Goal: Task Accomplishment & Management: Complete application form

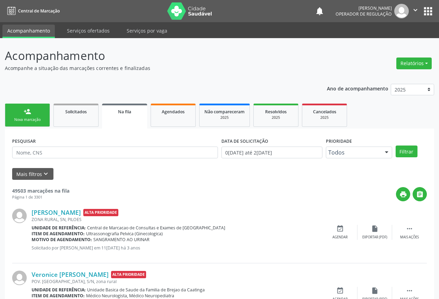
click at [25, 118] on div "Nova marcação" at bounding box center [27, 119] width 35 height 5
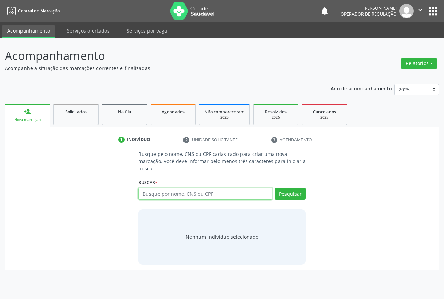
click at [159, 197] on input "text" at bounding box center [205, 194] width 134 height 12
type input "702405041501421"
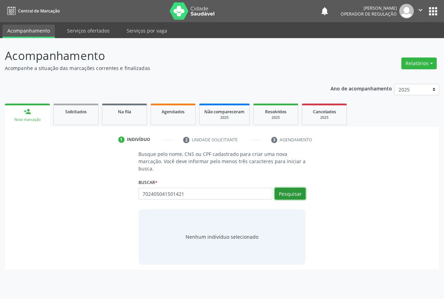
click at [282, 193] on button "Pesquisar" at bounding box center [290, 194] width 31 height 12
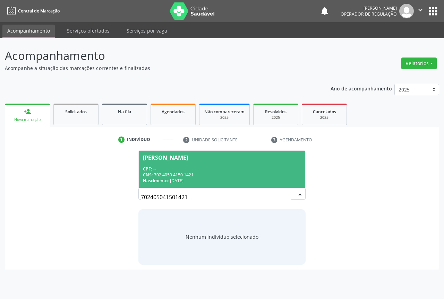
click at [158, 168] on div "CPF: --" at bounding box center [222, 169] width 158 height 6
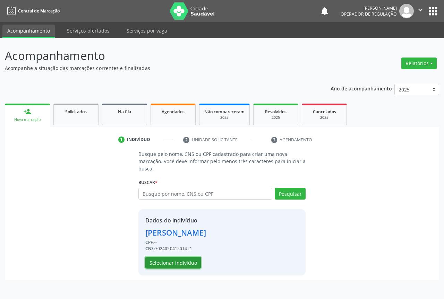
click at [164, 260] on button "Selecionar indivíduo" at bounding box center [173, 263] width 56 height 12
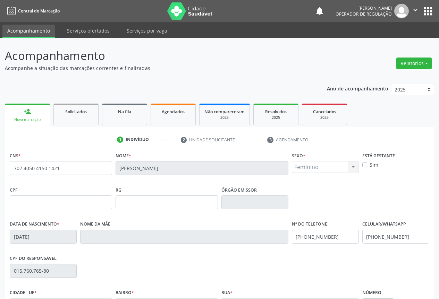
scroll to position [77, 0]
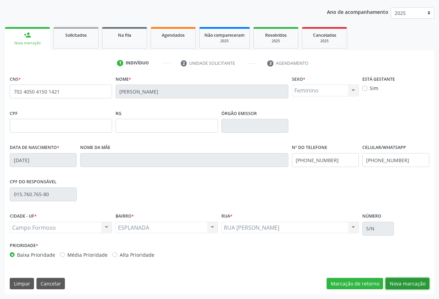
click at [407, 282] on button "Nova marcação" at bounding box center [407, 284] width 44 height 12
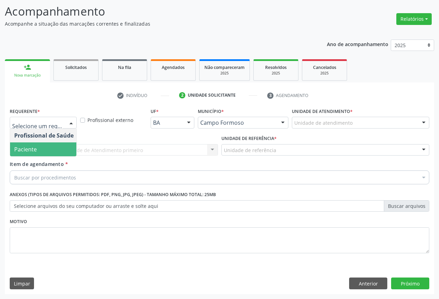
click at [28, 150] on span "Paciente" at bounding box center [25, 150] width 23 height 8
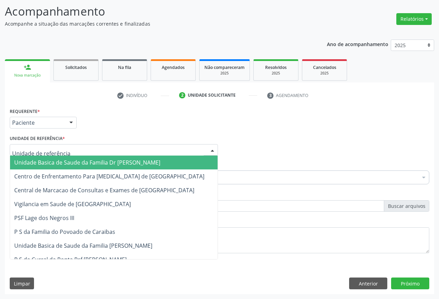
click at [213, 152] on div at bounding box center [212, 151] width 10 height 12
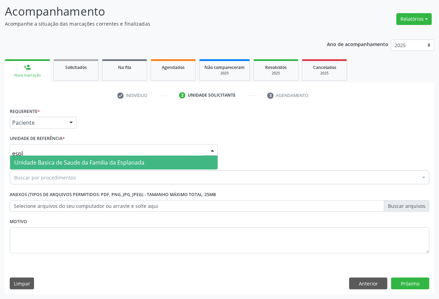
type input "espla"
click at [81, 160] on span "Unidade Basica de Saude da Familia da Esplanada" at bounding box center [79, 163] width 130 height 8
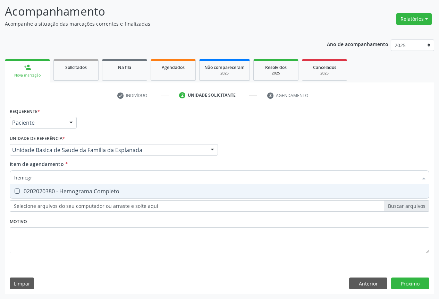
type input "hemogra"
click at [84, 190] on div "0202020380 - Hemograma Completo" at bounding box center [219, 192] width 410 height 6
checkbox Completo "true"
type input "hemogra"
click at [92, 162] on div "Item de agendamento * hemogra Desfazer seleção 0202020380 - Hemograma Completo …" at bounding box center [219, 172] width 419 height 22
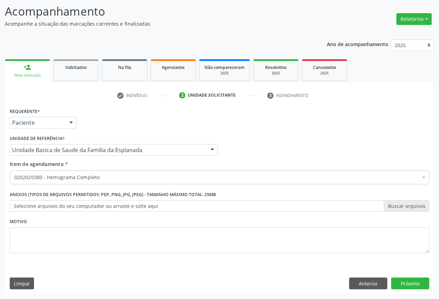
click at [41, 182] on div "0202020380 - Hemograma Completo" at bounding box center [219, 178] width 419 height 14
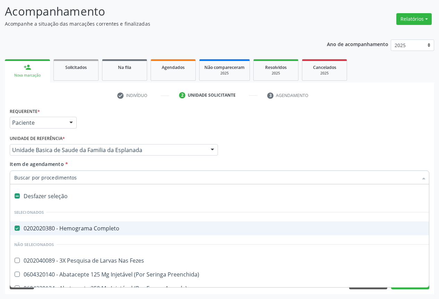
click at [39, 177] on input "Item de agendamento *" at bounding box center [215, 178] width 403 height 14
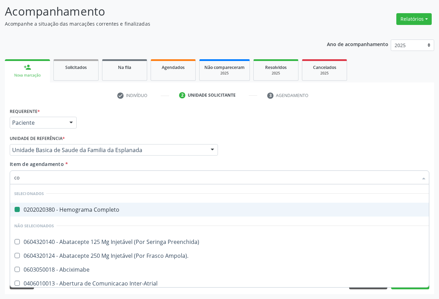
type input "col"
checkbox Completo "false"
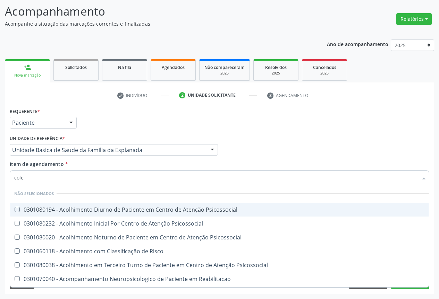
type input "coles"
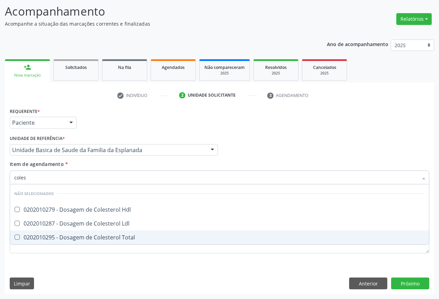
click at [57, 235] on div "0202010295 - Dosagem de Colesterol Total" at bounding box center [219, 238] width 410 height 6
checkbox Total "true"
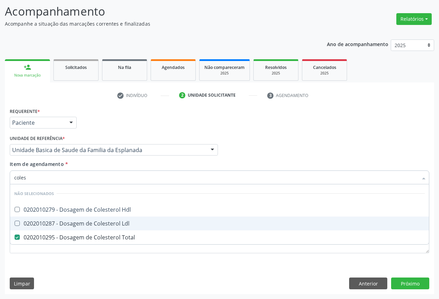
click at [53, 223] on div "0202010287 - Dosagem de Colesterol Ldl" at bounding box center [219, 224] width 410 height 6
checkbox Ldl "true"
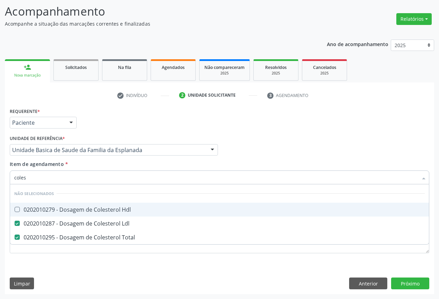
click at [48, 207] on div "0202010279 - Dosagem de Colesterol Hdl" at bounding box center [219, 210] width 410 height 6
checkbox Hdl "true"
type input "coles"
click at [92, 167] on div "Item de agendamento * coles Desfazer seleção Não selecionados 0202010279 - Dosa…" at bounding box center [219, 172] width 419 height 22
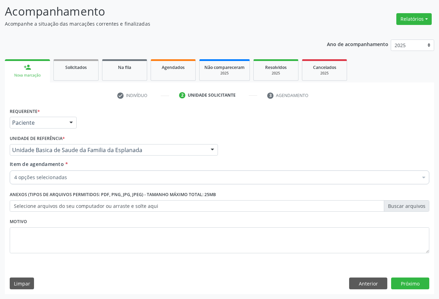
click at [62, 173] on div "4 opções selecionadas" at bounding box center [219, 178] width 419 height 14
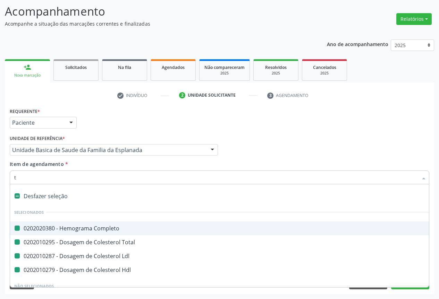
type input "tr"
checkbox Completo "false"
checkbox Ldl "false"
checkbox Total "false"
checkbox Hdl "false"
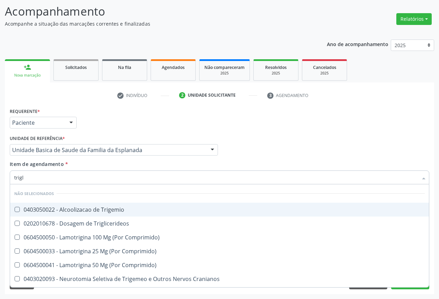
type input "trigli"
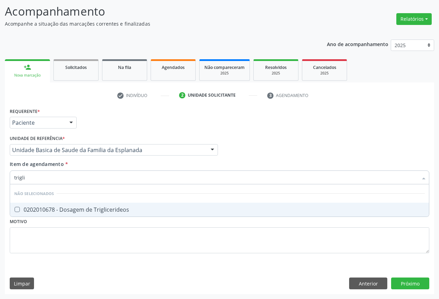
drag, startPoint x: 92, startPoint y: 210, endPoint x: 96, endPoint y: 176, distance: 34.3
click at [93, 210] on div "0202010678 - Dosagem de Triglicerideos" at bounding box center [219, 210] width 410 height 6
checkbox Triglicerideos "true"
type input "trigli"
click at [109, 165] on div "Item de agendamento * trigli Desfazer seleção Não selecionados 0202010678 - Dos…" at bounding box center [219, 172] width 419 height 22
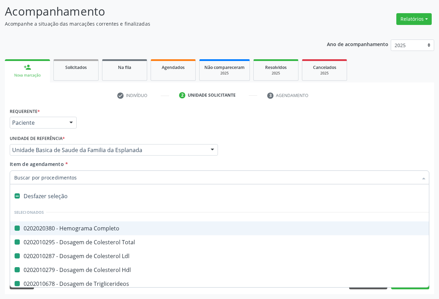
type input "u"
checkbox Completo "false"
checkbox Total "false"
checkbox Ldl "false"
checkbox Hdl "false"
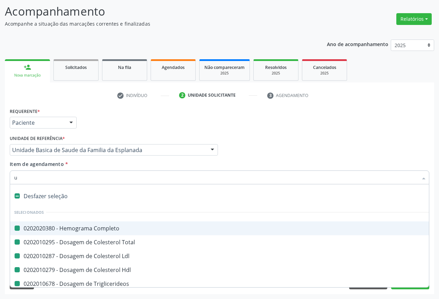
checkbox Triglicerideos "false"
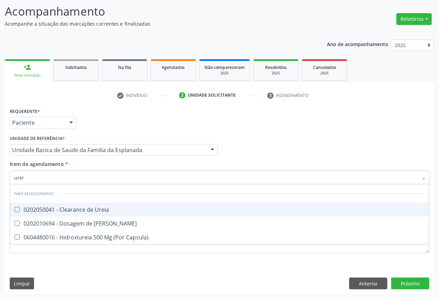
type input "ureia"
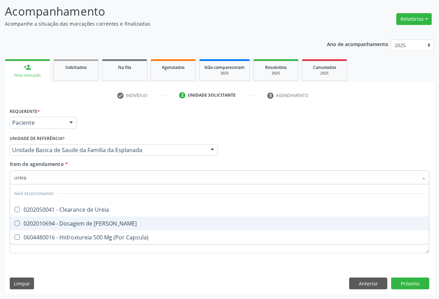
click at [57, 226] on div "0202010694 - Dosagem de [PERSON_NAME]" at bounding box center [219, 224] width 410 height 6
checkbox Ureia "true"
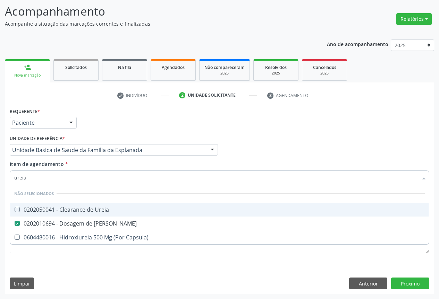
type input "ureia"
click at [85, 164] on div "Item de agendamento * ureia Desfazer seleção Não selecionados 0202050041 - Clea…" at bounding box center [219, 172] width 419 height 22
checkbox Ureia "true"
checkbox Capsula\) "true"
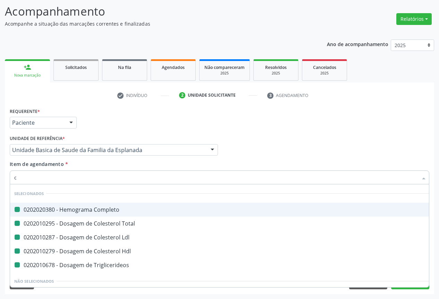
type input "cr"
checkbox Completo "false"
checkbox Total "false"
checkbox Ldl "false"
checkbox Hdl "false"
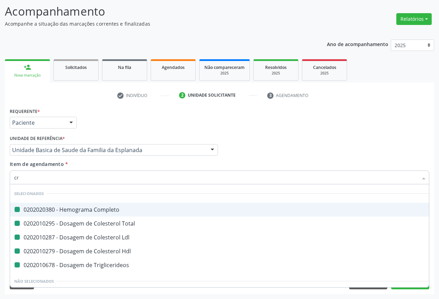
checkbox Triglicerideos "false"
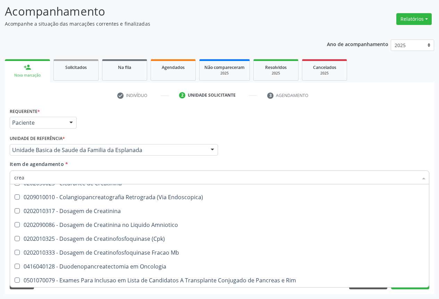
scroll to position [0, 0]
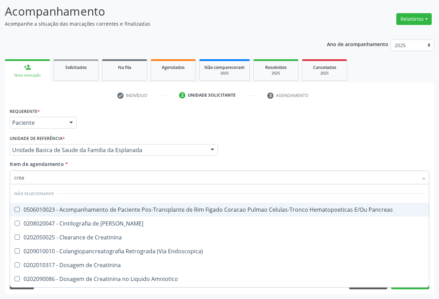
type input "creat"
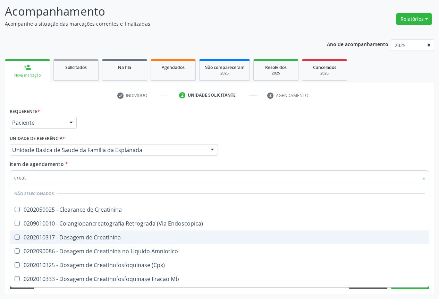
drag, startPoint x: 65, startPoint y: 236, endPoint x: 81, endPoint y: 228, distance: 18.6
click at [65, 236] on div "0202010317 - Dosagem de Creatinina" at bounding box center [219, 238] width 410 height 6
checkbox Creatinina "true"
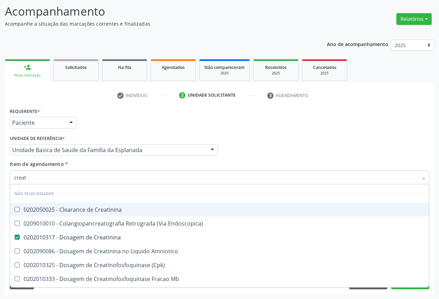
type input "creat"
click at [100, 164] on div "Item de agendamento * creat Desfazer seleção Não selecionados 0202050025 - Clea…" at bounding box center [219, 172] width 419 height 22
checkbox Creatinina "true"
checkbox Endoscopica\) "true"
checkbox Amniotico "true"
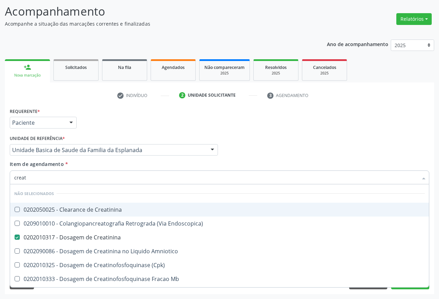
checkbox \(Cpk\) "true"
checkbox Oncologia "true"
checkbox Mb "true"
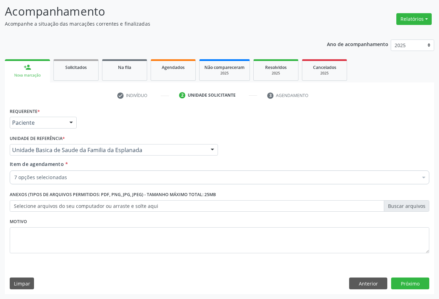
drag, startPoint x: 25, startPoint y: 179, endPoint x: 39, endPoint y: 159, distance: 23.7
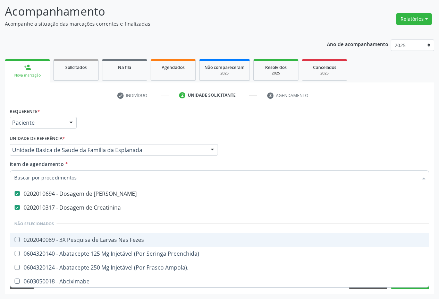
scroll to position [35, 0]
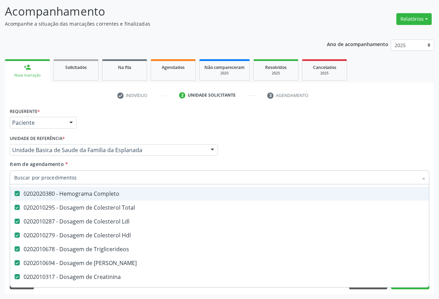
click at [36, 173] on input "Item de agendamento *" at bounding box center [215, 178] width 403 height 14
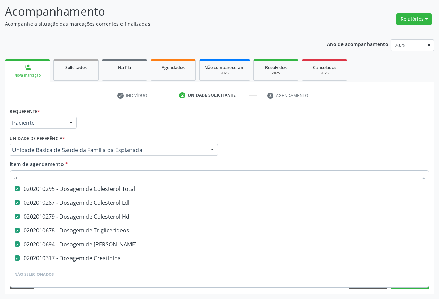
scroll to position [16, 0]
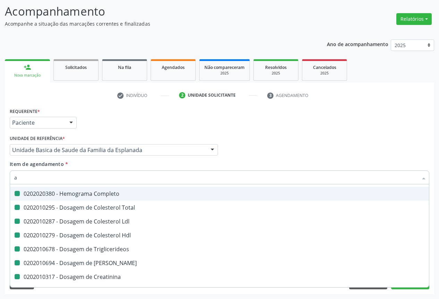
type input "ac"
checkbox Completo "false"
checkbox Total "false"
checkbox Ldl "false"
checkbox Hdl "false"
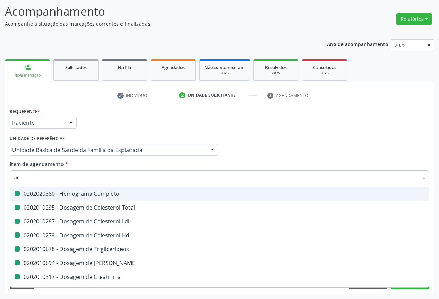
checkbox Triglicerideos "false"
checkbox Creatinina "false"
checkbox Ureia "false"
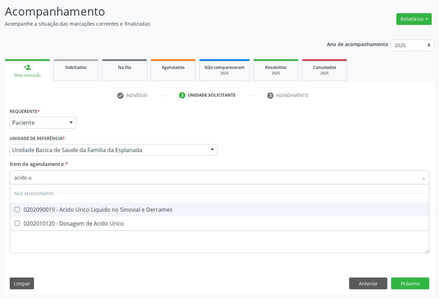
scroll to position [0, 0]
type input "acido ur"
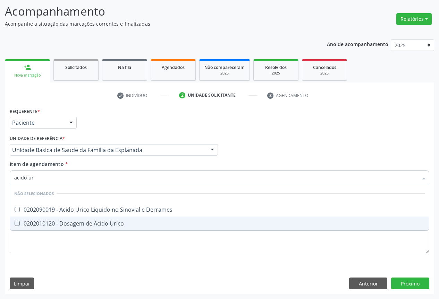
drag, startPoint x: 73, startPoint y: 221, endPoint x: 73, endPoint y: 215, distance: 5.9
click at [73, 221] on div "0202010120 - Dosagem de Acido Urico" at bounding box center [219, 224] width 410 height 6
checkbox Urico "true"
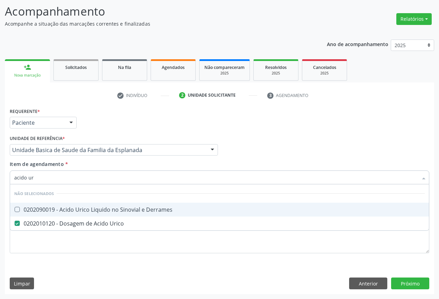
click at [56, 175] on input "acido ur" at bounding box center [215, 178] width 403 height 14
type input "acido"
checkbox Urico "false"
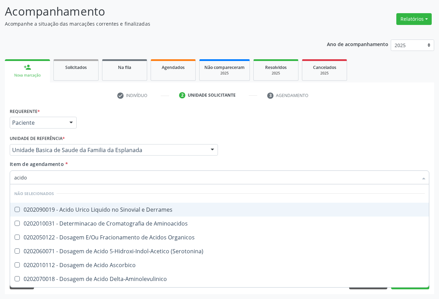
type input "acid"
checkbox Urico "false"
checkbox Vanilmandelico "true"
type input "aci"
checkbox Urico "false"
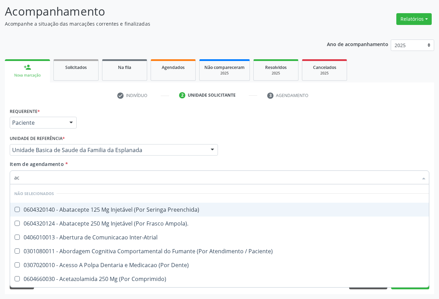
type input "a"
checkbox Preenchida\) "true"
checkbox Ampola\)\ "true"
checkbox Inter-Atrial "true"
checkbox Paciente\) "true"
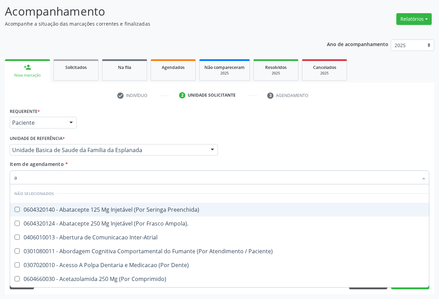
checkbox Dente\) "true"
checkbox Comprimido\) "true"
checkbox \(Dornic\) "true"
checkbox Urico "false"
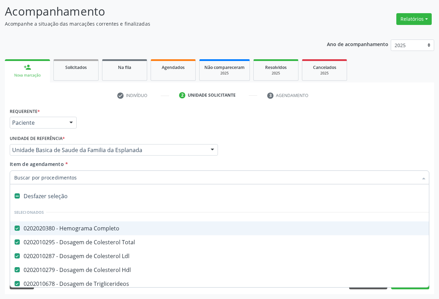
click at [52, 176] on input "Item de agendamento *" at bounding box center [215, 178] width 403 height 14
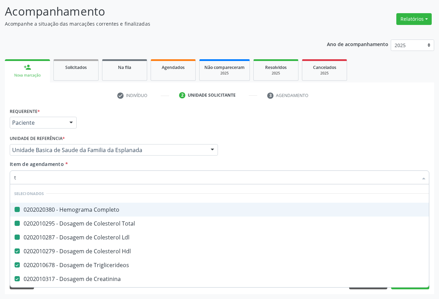
type input "tg"
checkbox Completo "false"
checkbox Total "false"
checkbox Ldl "false"
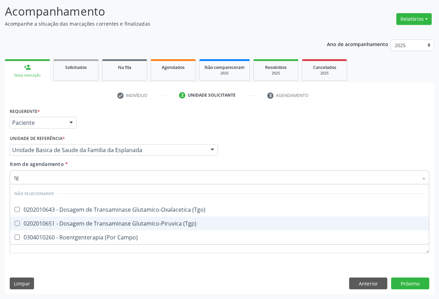
drag, startPoint x: 163, startPoint y: 227, endPoint x: 162, endPoint y: 221, distance: 5.6
click at [163, 227] on div "0202010651 - Dosagem de Transaminase Glutamico-Piruvica (Tgp)" at bounding box center [219, 224] width 410 height 6
checkbox \(Tgp\) "true"
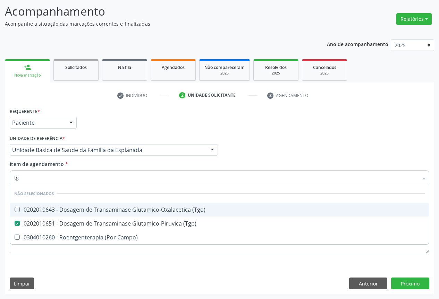
click at [161, 209] on div "0202010643 - Dosagem de Transaminase Glutamico-Oxalacetica (Tgo)" at bounding box center [219, 210] width 410 height 6
checkbox \(Tgo\) "true"
drag, startPoint x: 56, startPoint y: 180, endPoint x: 69, endPoint y: 173, distance: 15.2
click at [56, 180] on input "tg" at bounding box center [215, 178] width 403 height 14
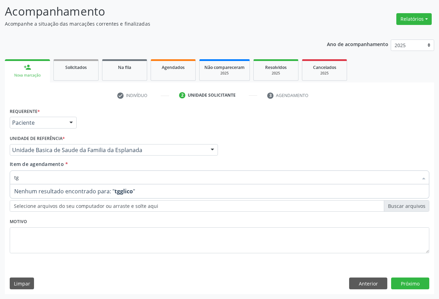
type input "t"
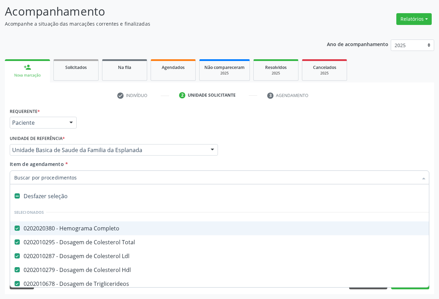
type input "g"
checkbox Prostata "true"
checkbox Gastro-Esofagico "true"
checkbox Inteiro "true"
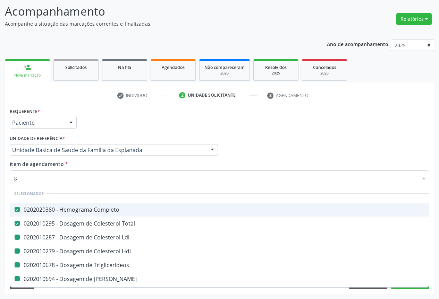
type input "gl"
checkbox Ldl "false"
checkbox Hdl "false"
checkbox Triglicerideos "false"
checkbox Ureia "false"
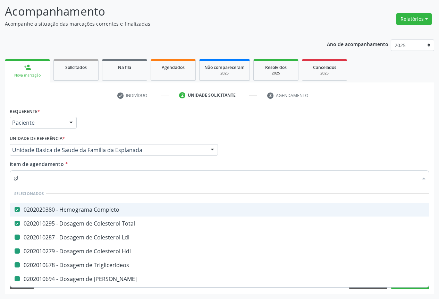
checkbox Creatinina "false"
checkbox Frasco-Ampola\) "true"
checkbox Ampola\) "true"
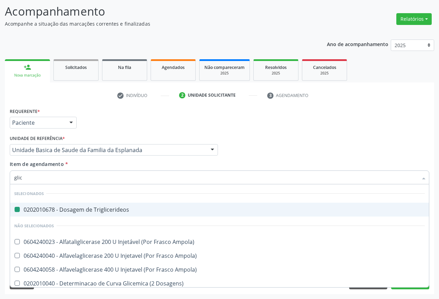
type input "glico"
checkbox Triglicerideos "false"
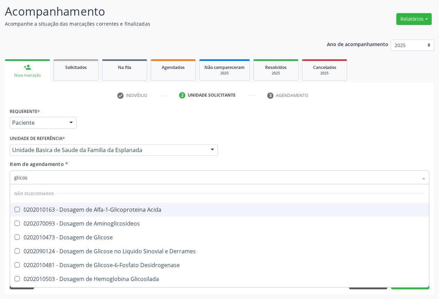
type input "glicose"
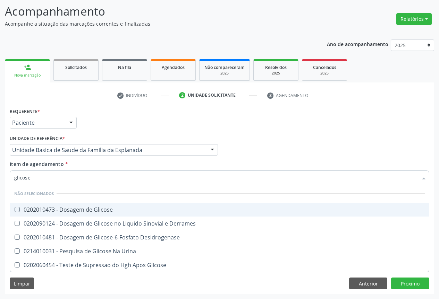
click at [75, 208] on div "0202010473 - Dosagem de Glicose" at bounding box center [219, 210] width 410 height 6
checkbox Glicose "true"
type input "glicose"
click at [118, 160] on div "Unidade de referência * Unidade Basica de Saude da Familia da Esplanada Unidade…" at bounding box center [114, 147] width 212 height 27
checkbox Desidrogenase "true"
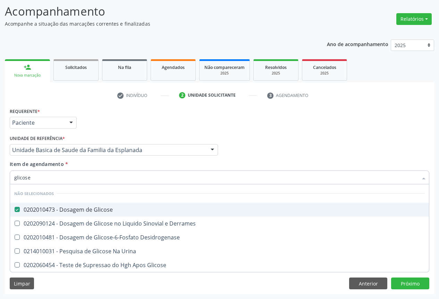
checkbox Urina "true"
checkbox Glicose "true"
checkbox Derrames "true"
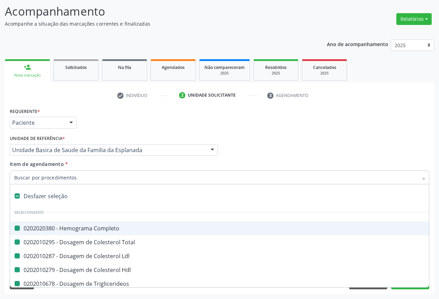
type input "f"
checkbox Completo "false"
checkbox Ldl "false"
checkbox Hdl "false"
checkbox Triglicerideos "false"
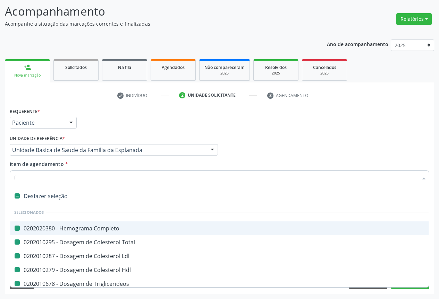
checkbox Total "false"
checkbox Ureia "false"
checkbox Creatinina "false"
checkbox Urico "false"
checkbox \(Tgp\) "false"
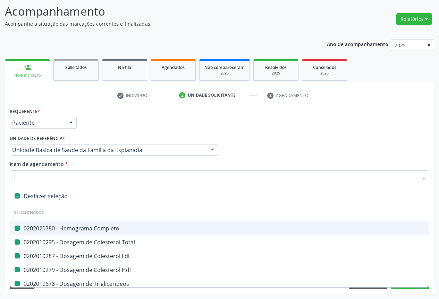
checkbox \(Tgo\) "false"
checkbox Glicose "false"
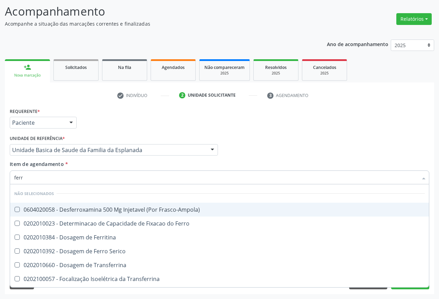
type input "ferro"
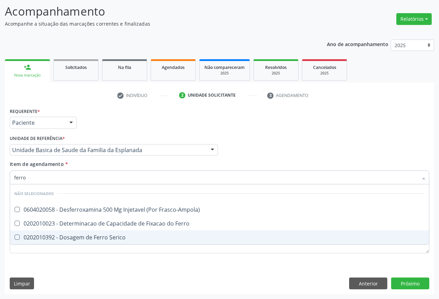
click at [79, 239] on div "0202010392 - Dosagem de Ferro Serico" at bounding box center [219, 238] width 410 height 6
checkbox Serico "true"
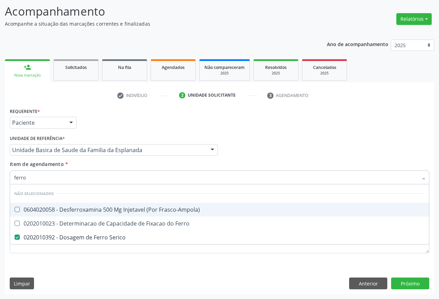
click at [80, 169] on div "Item de agendamento * ferro Desfazer seleção Não selecionados 0604020058 - Desf…" at bounding box center [219, 172] width 419 height 22
checkbox Frasco-Ampola\) "true"
checkbox Ferro "true"
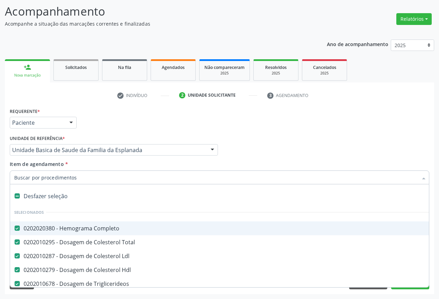
type input "s"
type input "u"
checkbox Ureia "false"
checkbox Creatinina "false"
checkbox Urico "false"
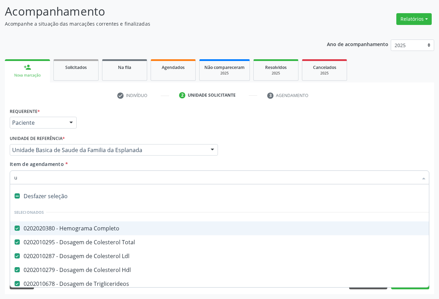
checkbox \(Tgp\) "false"
checkbox \(Tgo\) "false"
checkbox Glicose "false"
checkbox Serico "false"
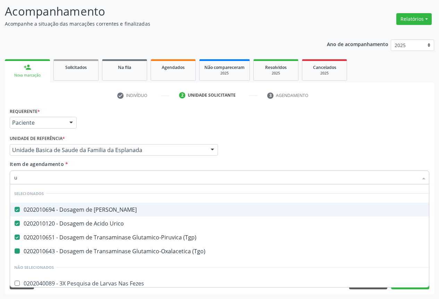
type input "ur"
checkbox \(Tgo\) "false"
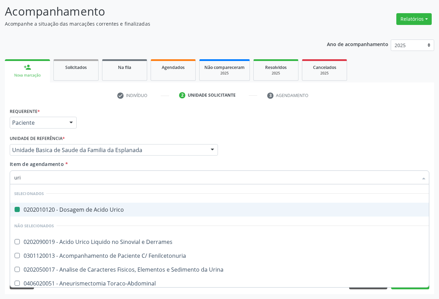
type input "urin"
checkbox Urico "false"
type input "urina"
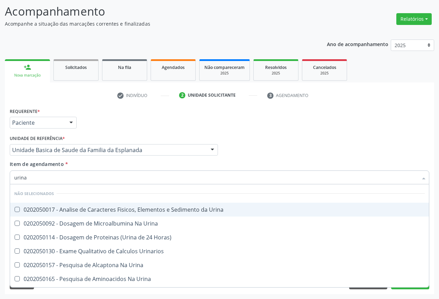
click at [126, 203] on li "Não selecionados" at bounding box center [219, 194] width 419 height 18
click at [127, 207] on div "0202050017 - Analise de Caracteres Fisicos, Elementos e Sedimento da Urina" at bounding box center [219, 210] width 410 height 6
checkbox Urina "true"
click at [143, 168] on div "Item de agendamento * urina Desfazer seleção Não selecionados 0202050017 - Anal…" at bounding box center [219, 172] width 419 height 22
checkbox Urinarios "true"
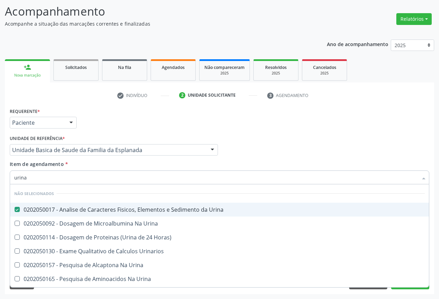
checkbox Urina "true"
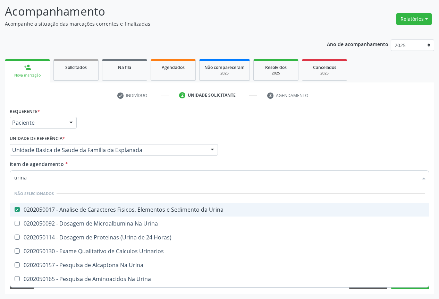
checkbox Urina "true"
checkbox Horas\) "true"
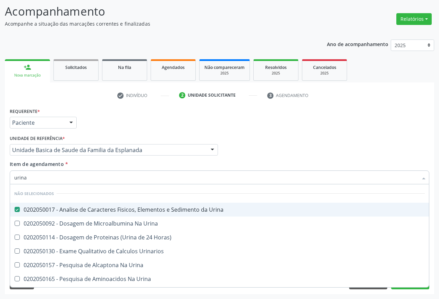
checkbox Urina "true"
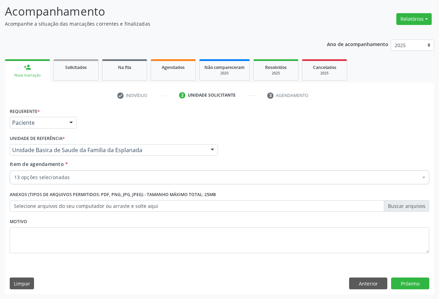
click at [41, 181] on div "13 opções selecionadas" at bounding box center [219, 178] width 419 height 14
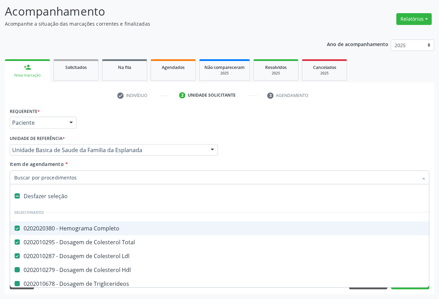
type input "f"
checkbox Hdl "false"
checkbox Ureia "false"
checkbox Creatinina "false"
checkbox Urico "false"
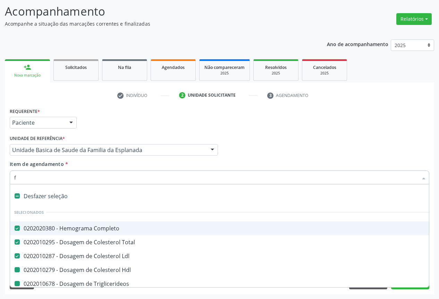
checkbox \(Tgp\) "false"
checkbox \(Tgo\) "false"
checkbox Glicose "false"
checkbox Serico "false"
checkbox Urina "false"
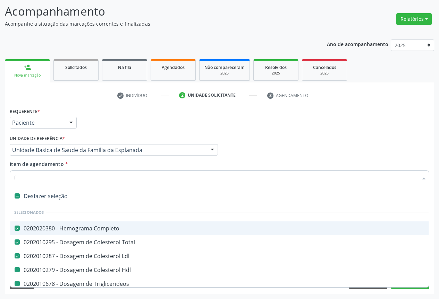
checkbox Triglicerideos "false"
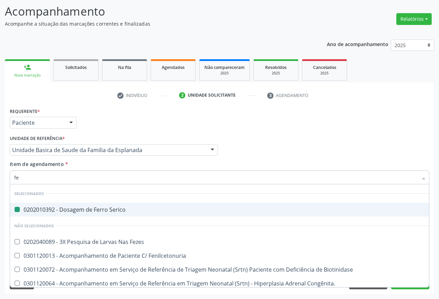
type input "fez"
checkbox Serico "false"
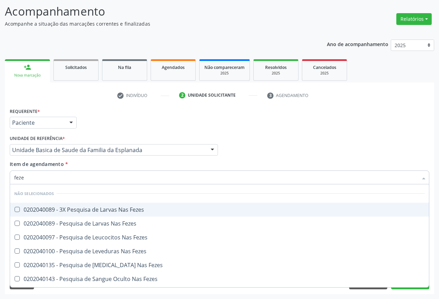
type input "fezes"
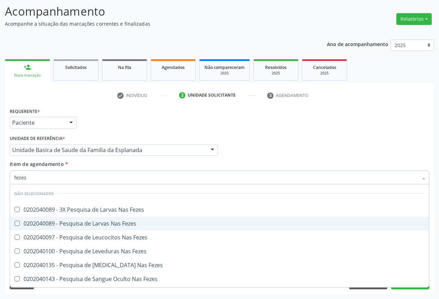
click at [72, 226] on div "0202040089 - Pesquisa de Larvas Nas Fezes" at bounding box center [219, 224] width 410 height 6
checkbox Fezes "true"
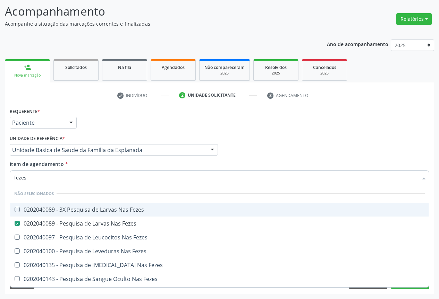
click at [96, 176] on input "fezes" at bounding box center [215, 178] width 403 height 14
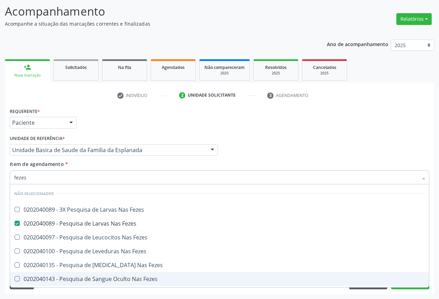
scroll to position [40, 0]
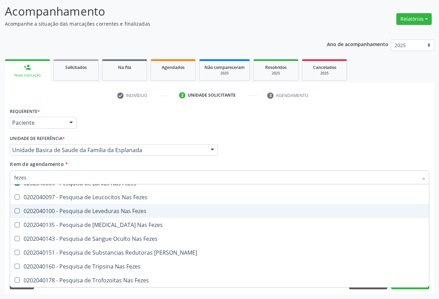
click at [415, 138] on div "Profissional Solicitante Por favor, selecione a Unidade de Atendimento primeiro…" at bounding box center [219, 147] width 423 height 27
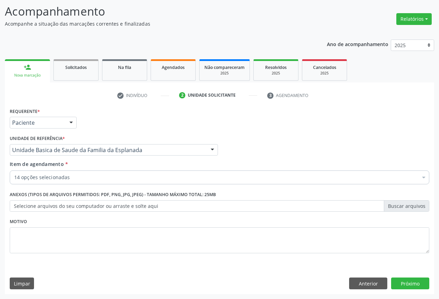
checkbox Completo "true"
checkbox Hdl "true"
checkbox Ureia "true"
checkbox Creatinina "true"
checkbox Urico "true"
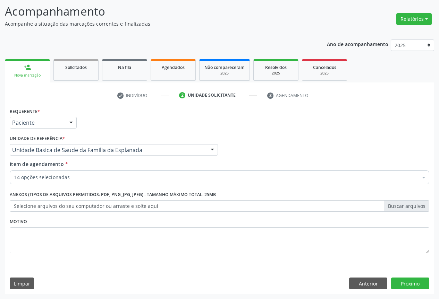
checkbox \(Tgp\) "true"
checkbox Triglicerideos "true"
checkbox Ldl "true"
click at [411, 286] on button "Próximo" at bounding box center [410, 284] width 38 height 12
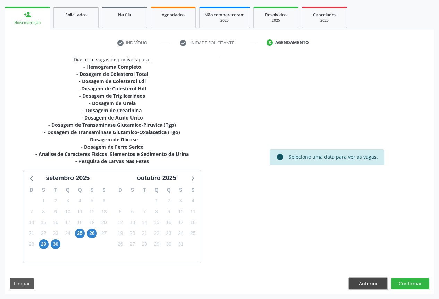
click at [366, 283] on button "Anterior" at bounding box center [368, 284] width 38 height 12
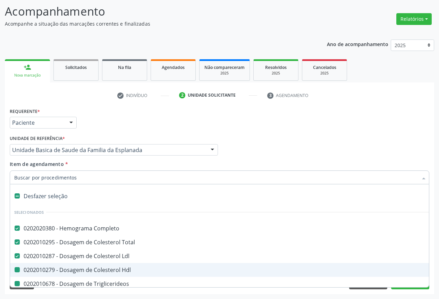
type input "v"
checkbox Hdl "false"
checkbox Ureia "false"
checkbox Creatinina "false"
checkbox Urico "false"
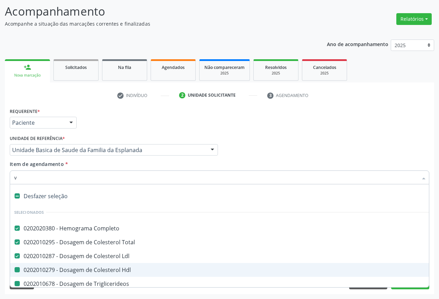
checkbox \(Tgp\) "false"
checkbox Triglicerideos "false"
checkbox \(Tgo\) "false"
checkbox Glicose "false"
checkbox Serico "false"
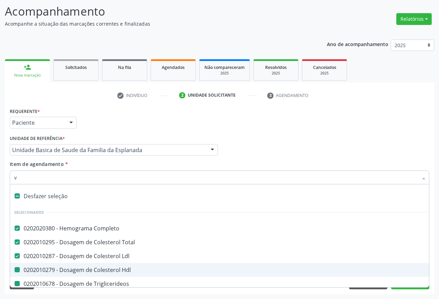
checkbox Urina "false"
checkbox Fezes "false"
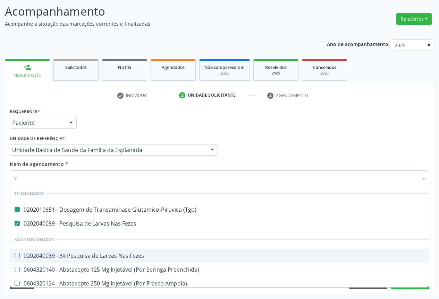
type input "vh"
checkbox \(Tgp\) "false"
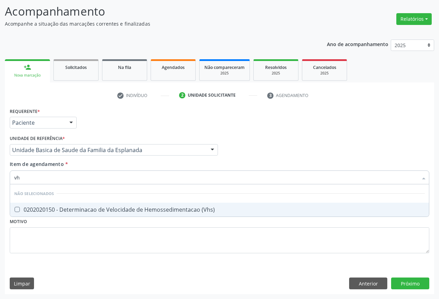
type input "vhs"
click at [121, 213] on div "0202020150 - Determinacao de Velocidade de Hemossedimentacao (Vhs)" at bounding box center [219, 210] width 410 height 6
checkbox \(Vhs\) "true"
click at [126, 159] on div "Unidade de referência * Unidade Basica de Saude da Familia da Esplanada Unidade…" at bounding box center [114, 147] width 212 height 27
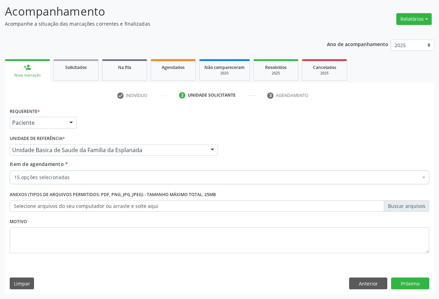
click at [28, 182] on div "15 opções selecionadas" at bounding box center [219, 178] width 419 height 14
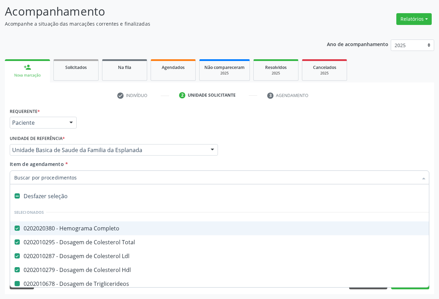
type input "p"
checkbox Triglicerideos "false"
checkbox Ureia "false"
checkbox Creatinina "false"
checkbox Urico "false"
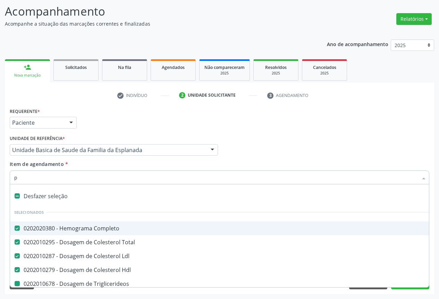
checkbox \(Tgp\) "false"
checkbox \(Tgo\) "false"
checkbox Glicose "false"
checkbox Serico "false"
checkbox Urina "false"
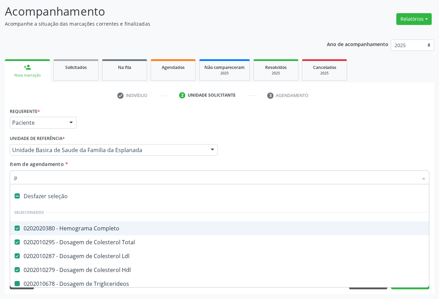
checkbox Fezes "false"
checkbox \(Vhs\) "false"
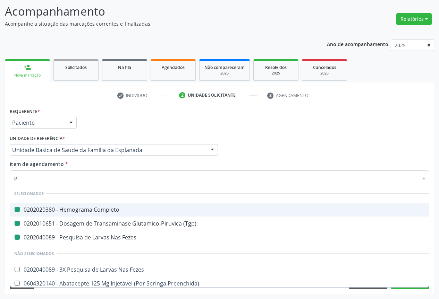
type input "pc"
checkbox Completo "false"
checkbox \(Tgp\) "false"
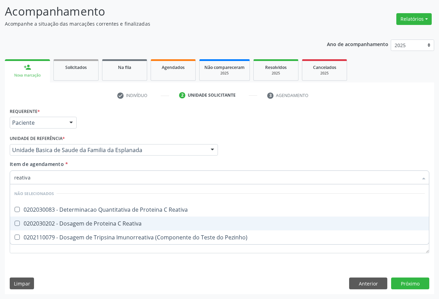
drag, startPoint x: 65, startPoint y: 224, endPoint x: 95, endPoint y: 198, distance: 40.1
click at [65, 224] on div "0202030202 - Dosagem de Proteina C Reativa" at bounding box center [219, 224] width 410 height 6
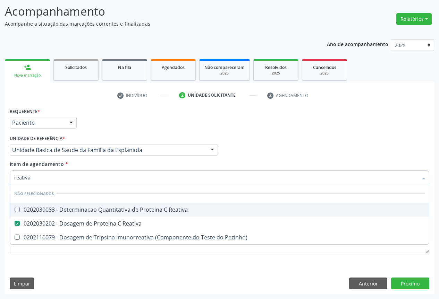
click at [151, 163] on div "Item de agendamento * reativa Desfazer seleção Não selecionados 0202030083 - De…" at bounding box center [219, 172] width 419 height 22
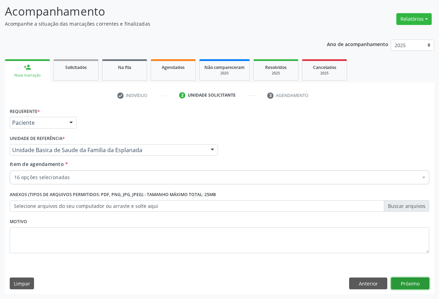
click at [414, 283] on button "Próximo" at bounding box center [410, 284] width 38 height 12
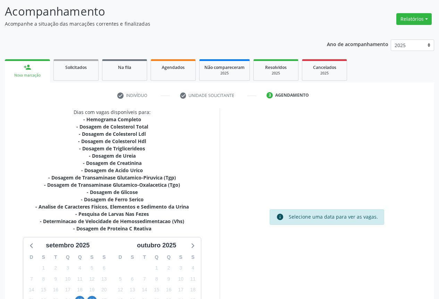
scroll to position [112, 0]
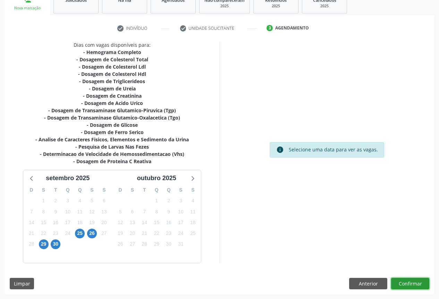
click at [401, 287] on button "Confirmar" at bounding box center [410, 284] width 38 height 12
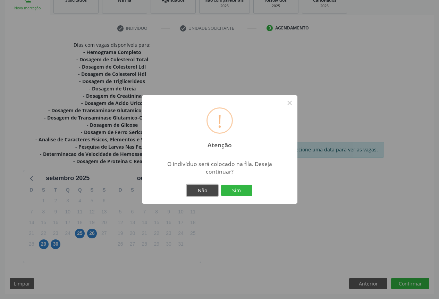
drag, startPoint x: 210, startPoint y: 188, endPoint x: 187, endPoint y: 184, distance: 22.9
click at [210, 188] on button "Não" at bounding box center [202, 191] width 31 height 12
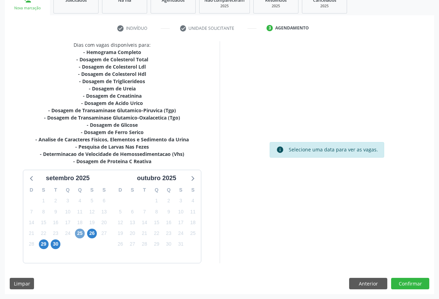
click at [79, 235] on span "25" at bounding box center [80, 234] width 10 height 10
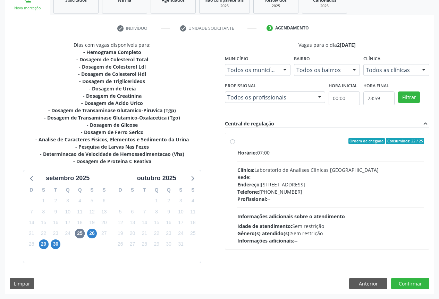
click at [235, 147] on div "Ordem de chegada Consumidos: 22 / 25 Horário: 07:00 Clínica: Laboratorio de Ana…" at bounding box center [327, 191] width 194 height 107
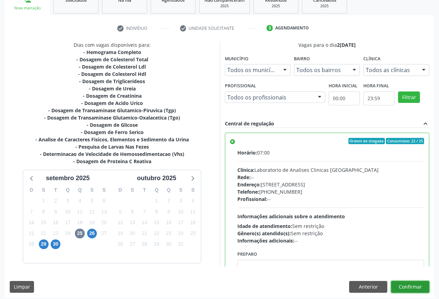
click at [409, 281] on button "Confirmar" at bounding box center [410, 287] width 38 height 12
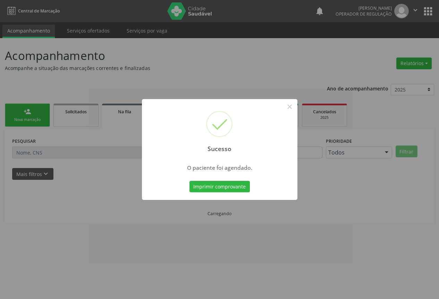
scroll to position [0, 0]
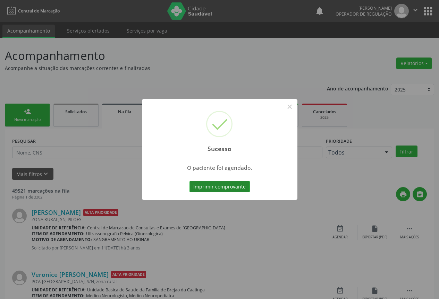
click at [222, 188] on button "Imprimir comprovante" at bounding box center [219, 187] width 60 height 12
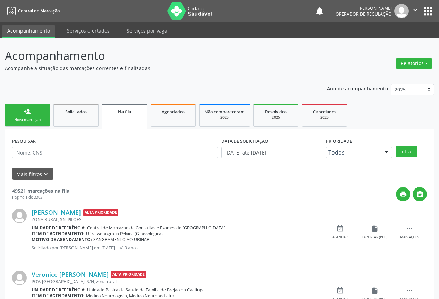
click at [27, 119] on div "Nova marcação" at bounding box center [27, 119] width 35 height 5
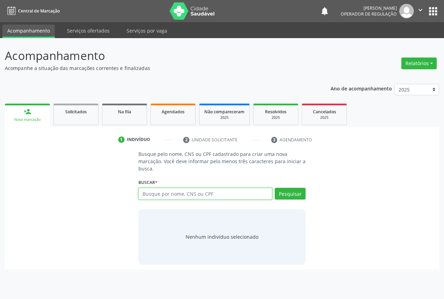
drag, startPoint x: 164, startPoint y: 197, endPoint x: 169, endPoint y: 195, distance: 4.7
click at [165, 197] on input "text" at bounding box center [205, 194] width 134 height 12
drag, startPoint x: 193, startPoint y: 187, endPoint x: 156, endPoint y: 193, distance: 37.2
paste input "702 4050 4150 1421"
type input "702 4050 4150 1421"
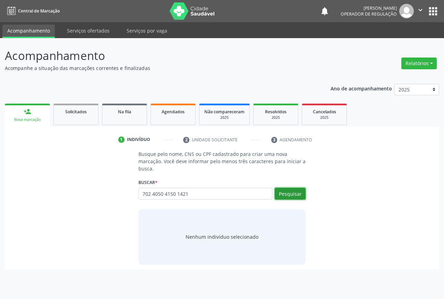
click at [289, 190] on button "Pesquisar" at bounding box center [290, 194] width 31 height 12
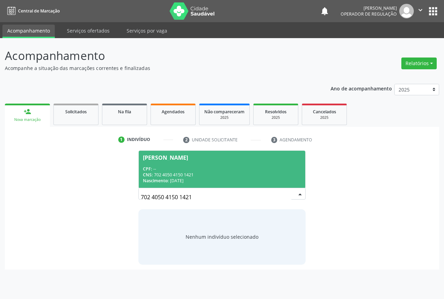
click at [160, 170] on div "CPF: --" at bounding box center [222, 169] width 158 height 6
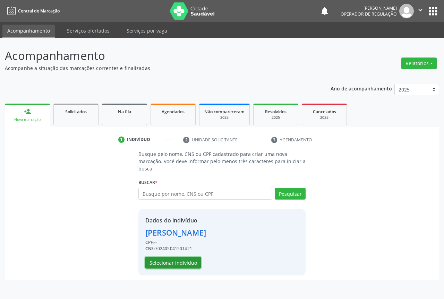
click at [175, 261] on button "Selecionar indivíduo" at bounding box center [173, 263] width 56 height 12
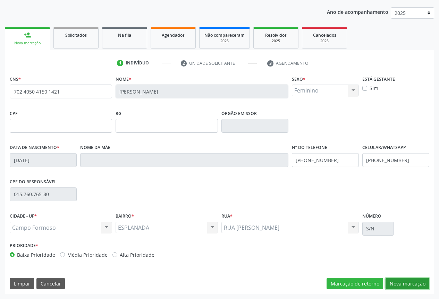
click at [401, 284] on button "Nova marcação" at bounding box center [407, 284] width 44 height 12
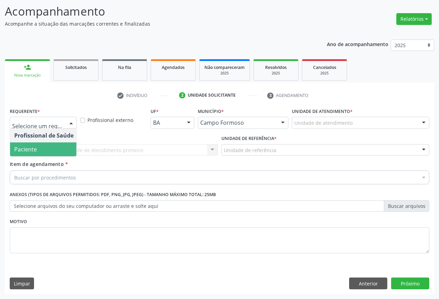
click at [29, 154] on span "Paciente" at bounding box center [44, 150] width 68 height 14
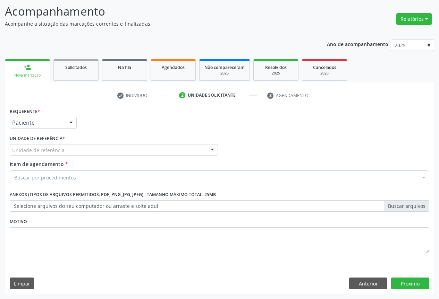
drag, startPoint x: 108, startPoint y: 148, endPoint x: 75, endPoint y: 154, distance: 33.8
click at [109, 148] on div "Unidade de referência" at bounding box center [114, 150] width 208 height 12
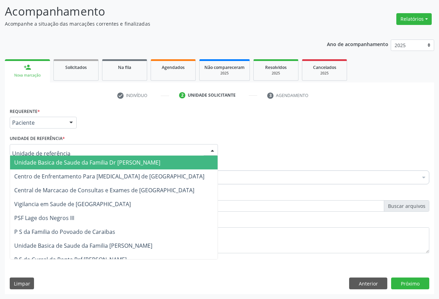
click at [60, 163] on span "Unidade Basica de Saude da Familia Dr [PERSON_NAME]" at bounding box center [87, 163] width 146 height 8
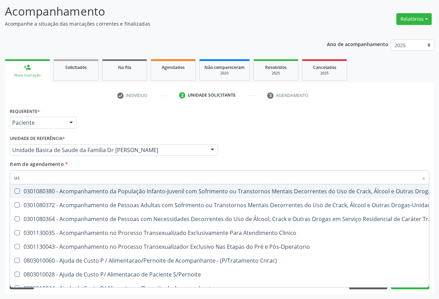
type input "usg"
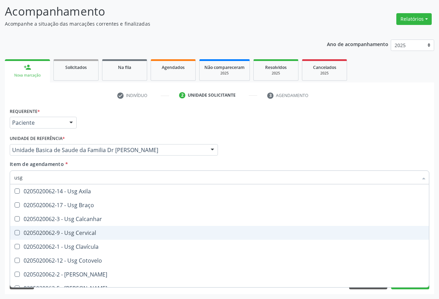
scroll to position [69, 0]
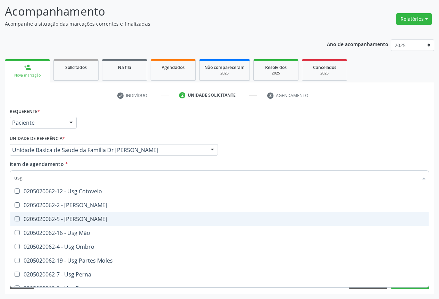
click at [74, 221] on div "0205020062-5 - [PERSON_NAME]" at bounding box center [219, 219] width 410 height 6
checkbox Joelho "true"
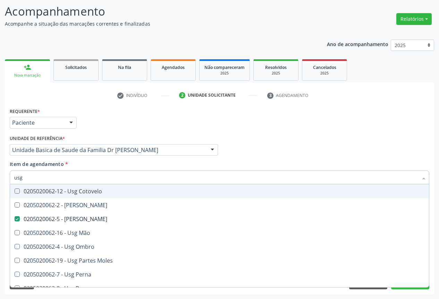
click at [254, 167] on div "Item de agendamento * usg Desfazer seleção 0205020062-14 - Usg Axila 0205020062…" at bounding box center [219, 172] width 419 height 22
checkbox Braço "true"
checkbox Joelho "false"
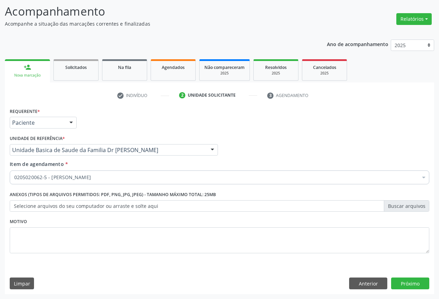
scroll to position [0, 0]
click at [416, 286] on button "Próximo" at bounding box center [410, 284] width 38 height 12
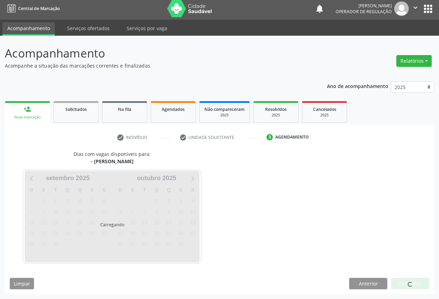
scroll to position [2, 0]
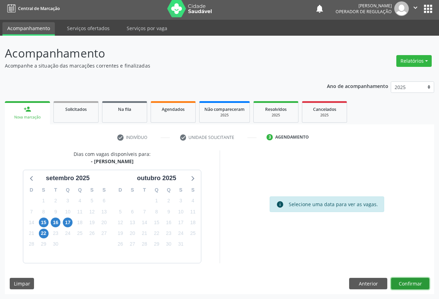
click at [400, 280] on button "Confirmar" at bounding box center [410, 284] width 38 height 12
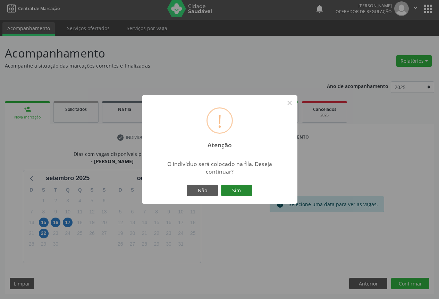
click at [236, 187] on button "Sim" at bounding box center [236, 191] width 31 height 12
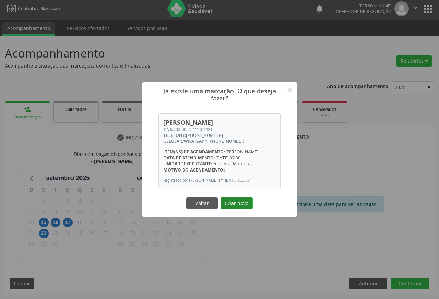
click at [235, 204] on button "Criar novo" at bounding box center [237, 204] width 32 height 12
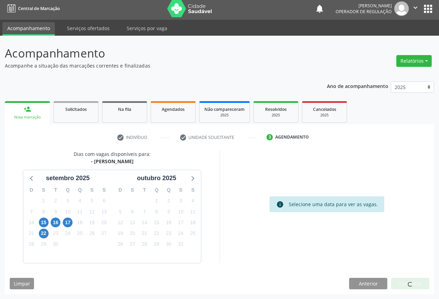
scroll to position [0, 0]
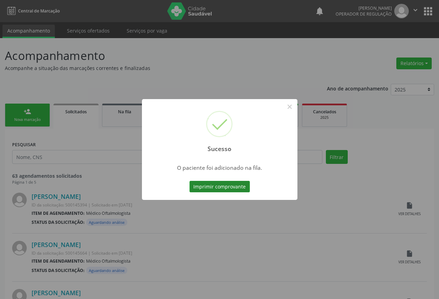
click at [221, 185] on button "Imprimir comprovante" at bounding box center [219, 187] width 60 height 12
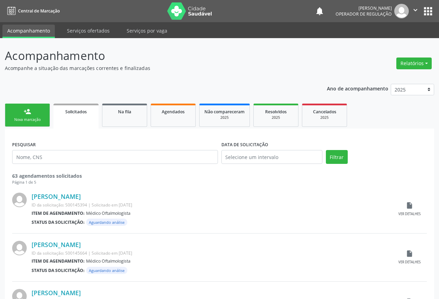
click at [35, 115] on link "person_add Nova marcação" at bounding box center [27, 115] width 45 height 23
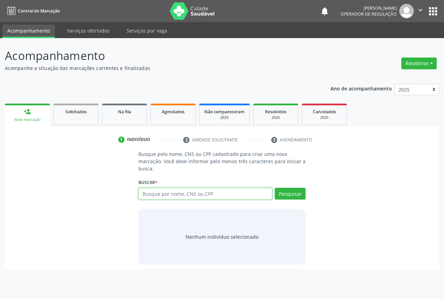
click at [171, 192] on input "text" at bounding box center [205, 194] width 134 height 12
type input "704302558537797"
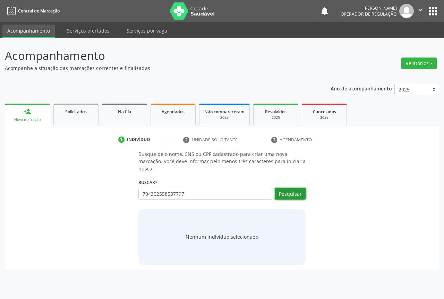
click at [292, 196] on button "Pesquisar" at bounding box center [290, 194] width 31 height 12
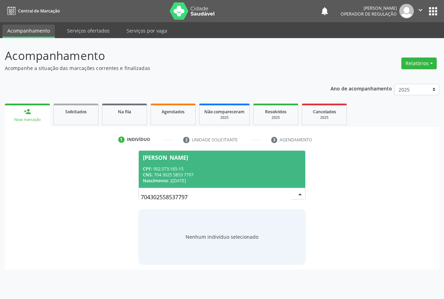
click at [165, 168] on div "CPF: 902.573.165-15" at bounding box center [222, 169] width 158 height 6
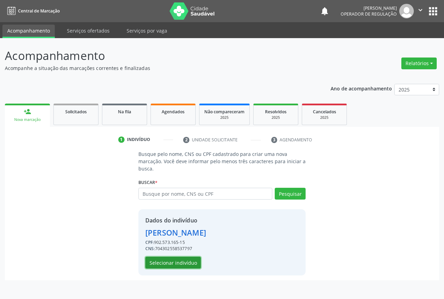
click at [172, 265] on button "Selecionar indivíduo" at bounding box center [173, 263] width 56 height 12
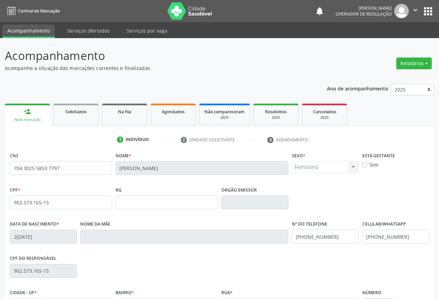
scroll to position [77, 0]
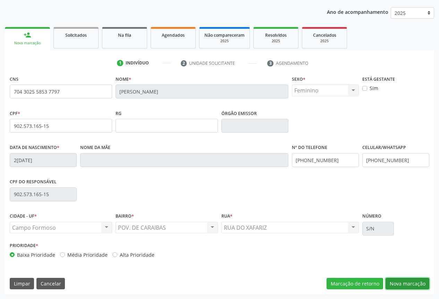
click at [410, 281] on button "Nova marcação" at bounding box center [407, 284] width 44 height 12
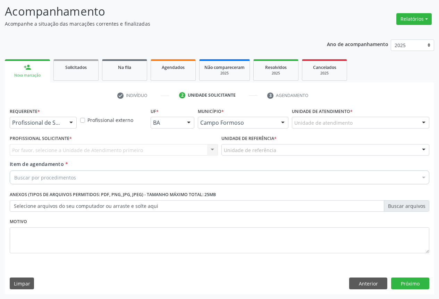
scroll to position [44, 0]
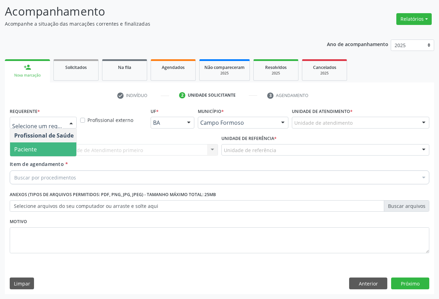
click at [31, 151] on span "Paciente" at bounding box center [25, 150] width 23 height 8
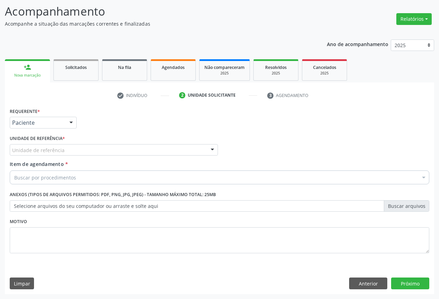
drag, startPoint x: 111, startPoint y: 147, endPoint x: 88, endPoint y: 151, distance: 23.2
click at [111, 147] on div "Unidade de referência" at bounding box center [114, 150] width 208 height 12
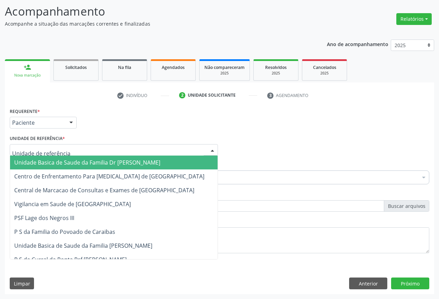
click at [63, 164] on span "Unidade Basica de Saude da Familia Dr [PERSON_NAME]" at bounding box center [87, 163] width 146 height 8
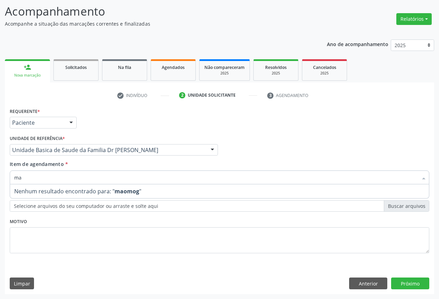
type input "m"
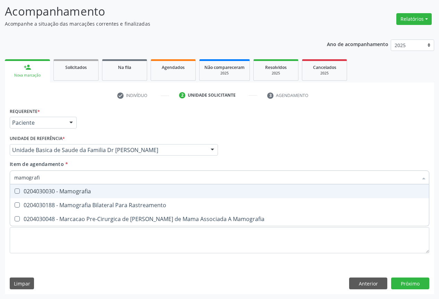
type input "mamografia"
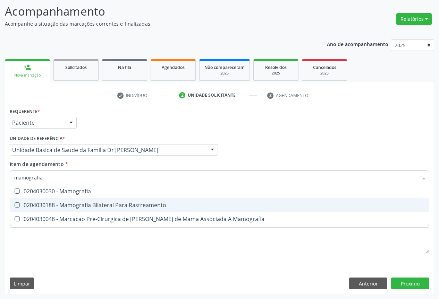
click at [108, 204] on div "0204030188 - Mamografia Bilateral Para Rastreamento" at bounding box center [219, 206] width 410 height 6
checkbox Rastreamento "true"
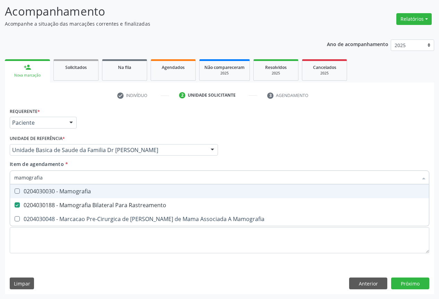
click at [186, 170] on div "Item de agendamento * mamografia Desfazer seleção 0204030030 - Mamografia 02040…" at bounding box center [219, 172] width 419 height 22
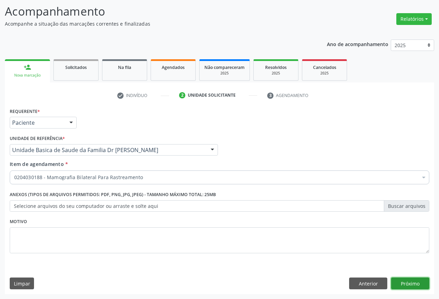
click at [407, 288] on button "Próximo" at bounding box center [410, 284] width 38 height 12
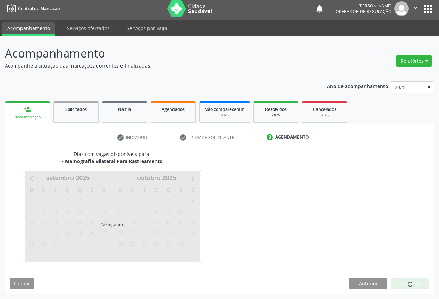
scroll to position [2, 0]
click at [403, 280] on div at bounding box center [410, 284] width 38 height 12
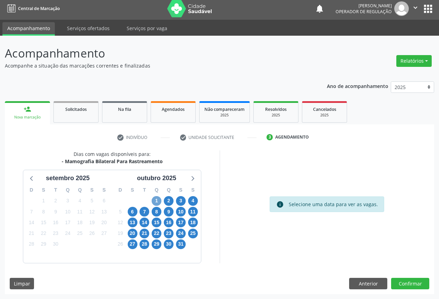
click at [158, 200] on span "1" at bounding box center [157, 201] width 10 height 10
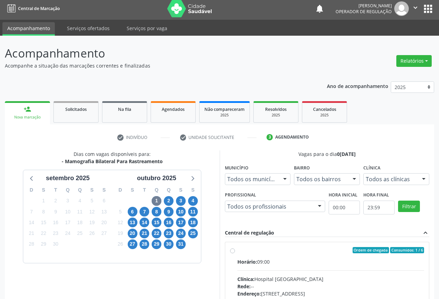
click at [243, 252] on div "Ordem de chegada Consumidos: 1 / 6" at bounding box center [330, 250] width 187 height 6
click at [235, 252] on input "Ordem de chegada Consumidos: 1 / 6 Horário: 09:00 Clínica: Hospital Sao Francis…" at bounding box center [232, 250] width 5 height 6
radio input "true"
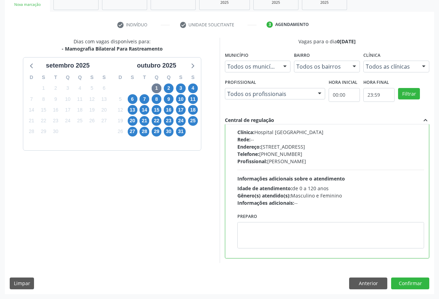
scroll to position [0, 0]
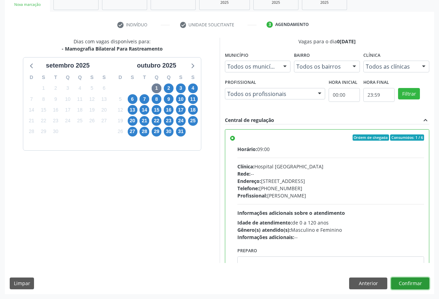
click at [418, 282] on button "Confirmar" at bounding box center [410, 284] width 38 height 12
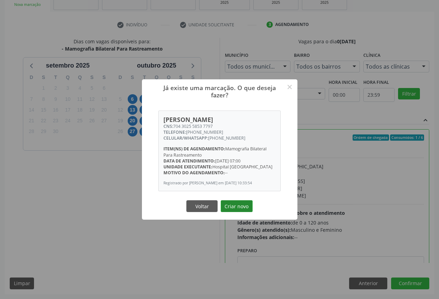
click at [240, 208] on button "Criar novo" at bounding box center [237, 207] width 32 height 12
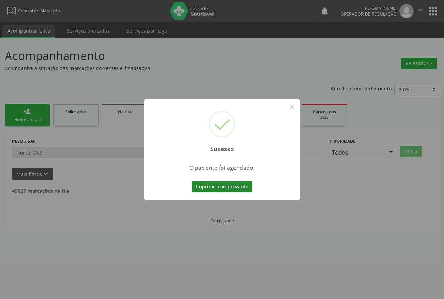
click at [223, 186] on button "Imprimir comprovante" at bounding box center [222, 187] width 60 height 12
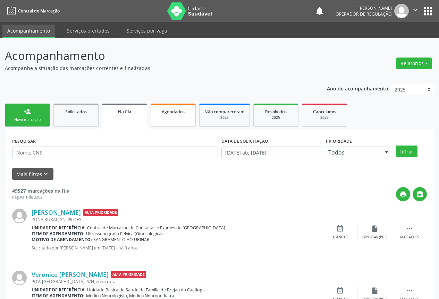
click at [163, 114] on span "Agendados" at bounding box center [173, 112] width 23 height 6
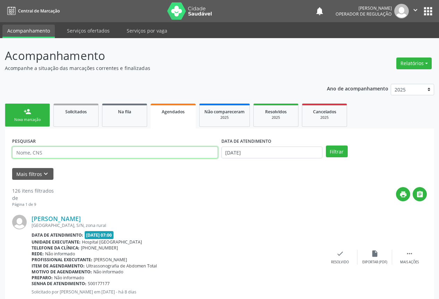
click at [52, 152] on input "text" at bounding box center [115, 153] width 206 height 12
type input "valtenice de oliveira cruz"
click at [326, 146] on button "Filtrar" at bounding box center [337, 152] width 22 height 12
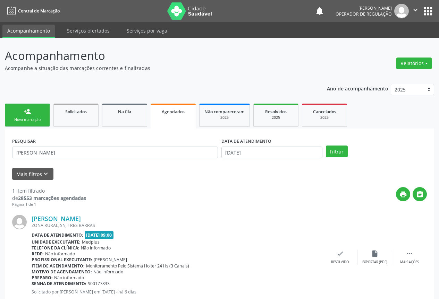
scroll to position [20, 0]
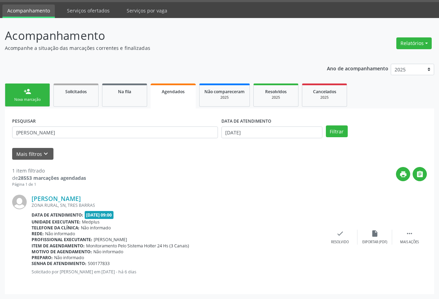
click at [25, 96] on link "person_add Nova marcação" at bounding box center [27, 95] width 45 height 23
click at [25, 96] on div "Ano de acompanhamento 2025 2024 2023 person_add Nova marcação Solicitados Na fi…" at bounding box center [219, 177] width 429 height 236
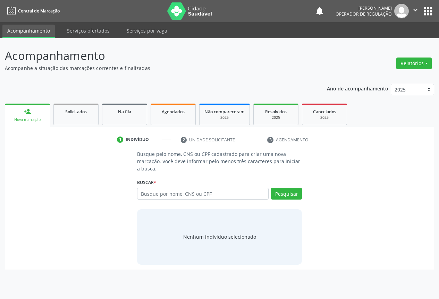
scroll to position [0, 0]
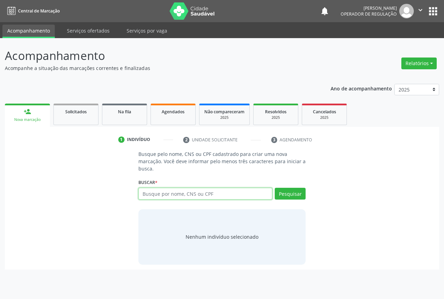
click at [172, 195] on input "text" at bounding box center [205, 194] width 134 height 12
click at [154, 118] on link "Agendados" at bounding box center [173, 115] width 45 height 22
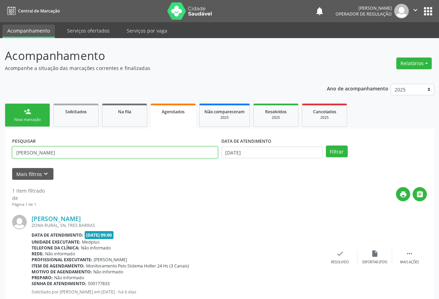
click at [81, 153] on input "valtenice de oliveira cruz" at bounding box center [115, 153] width 206 height 12
type input "v"
type input "jhonata"
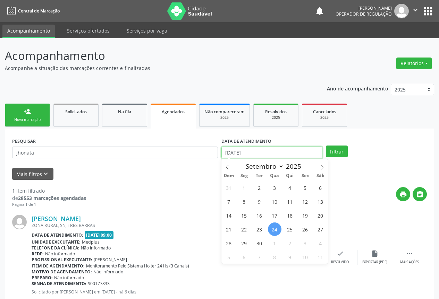
click at [271, 151] on input "24/09/2025" at bounding box center [271, 153] width 101 height 12
click at [337, 148] on button "Filtrar" at bounding box center [337, 152] width 22 height 12
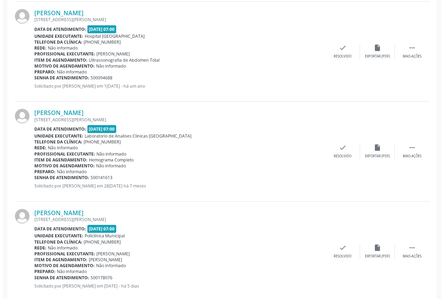
scroll to position [1020, 0]
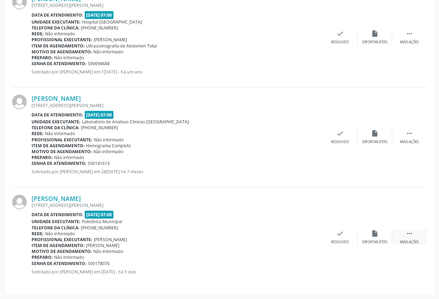
click at [412, 240] on div "Mais ações" at bounding box center [409, 242] width 19 height 5
click at [306, 233] on icon "cancel" at bounding box center [305, 234] width 8 height 8
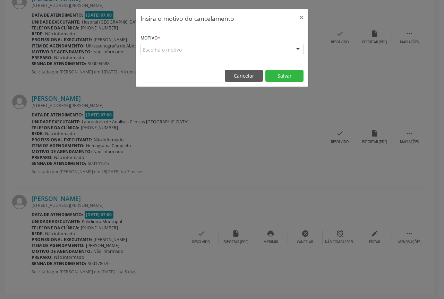
click at [297, 49] on div at bounding box center [298, 50] width 10 height 12
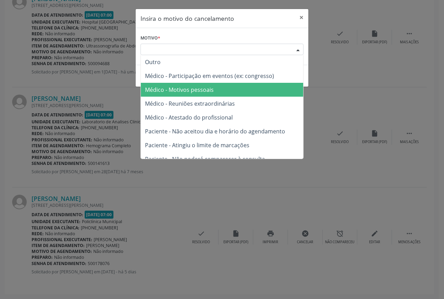
click at [177, 88] on span "Médico - Motivos pessoais" at bounding box center [179, 90] width 69 height 8
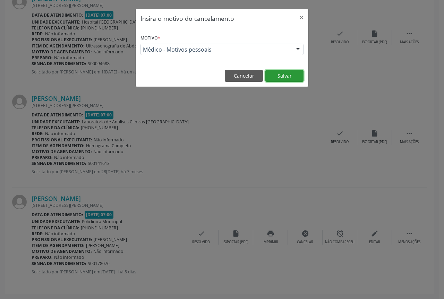
click at [287, 73] on button "Salvar" at bounding box center [284, 76] width 38 height 12
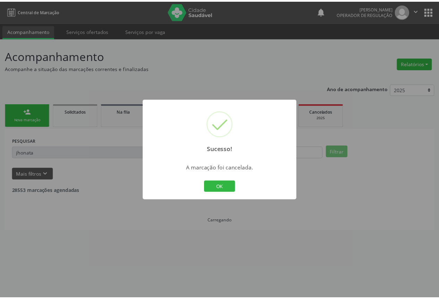
scroll to position [0, 0]
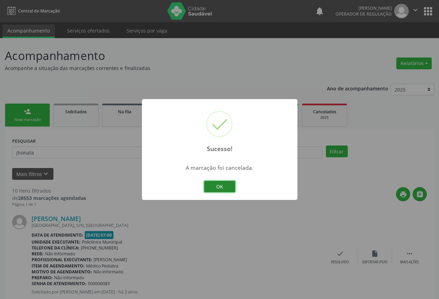
click at [217, 186] on button "OK" at bounding box center [219, 187] width 31 height 12
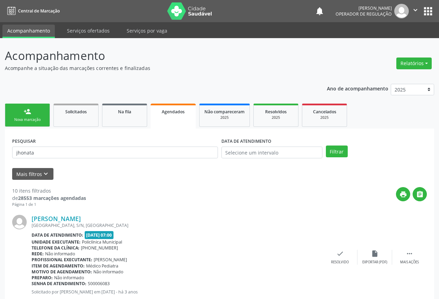
click at [415, 7] on icon "" at bounding box center [415, 10] width 8 height 8
click at [386, 44] on link "Sair" at bounding box center [398, 42] width 48 height 10
